Goal: Navigation & Orientation: Find specific page/section

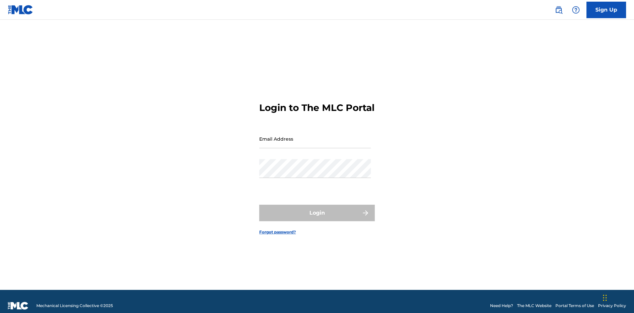
scroll to position [9, 0]
click at [315, 136] on input "Email Address" at bounding box center [315, 138] width 112 height 19
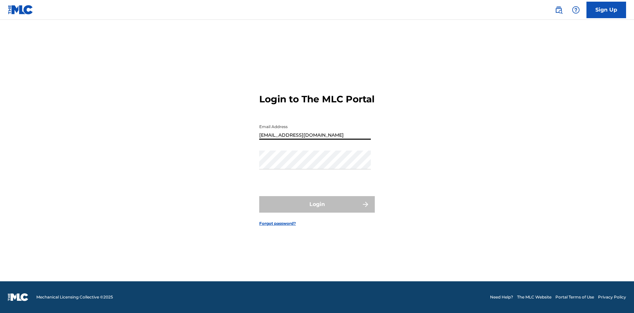
type input "[EMAIL_ADDRESS][DOMAIN_NAME]"
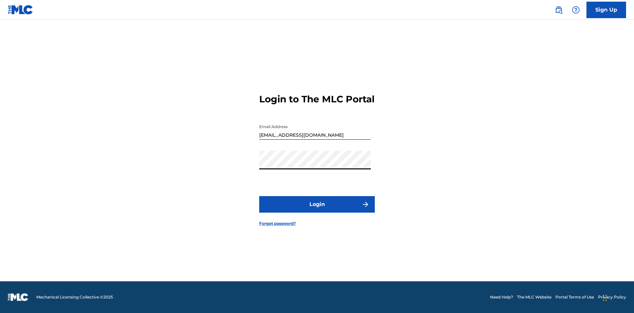
click at [317, 210] on button "Login" at bounding box center [317, 204] width 116 height 17
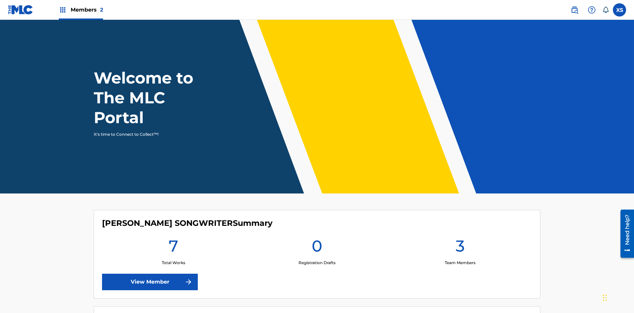
scroll to position [28, 0]
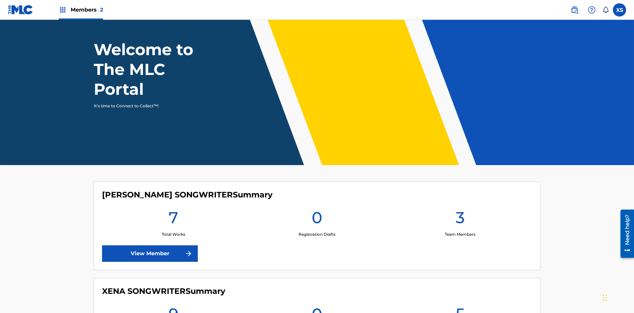
click at [81, 10] on span "Members 2" at bounding box center [87, 10] width 32 height 8
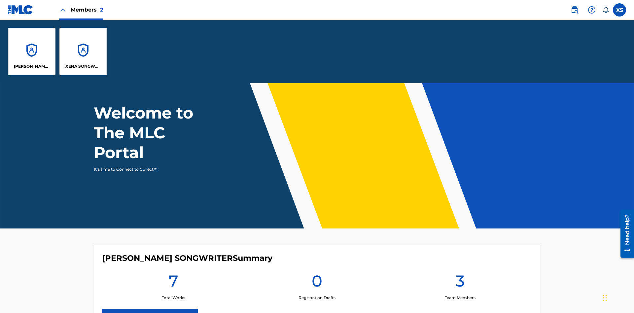
scroll to position [0, 0]
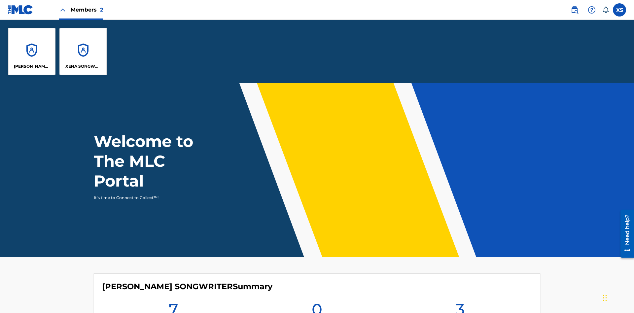
click at [32, 66] on p "[PERSON_NAME] SONGWRITER" at bounding box center [32, 66] width 36 height 6
